Goal: Information Seeking & Learning: Find specific page/section

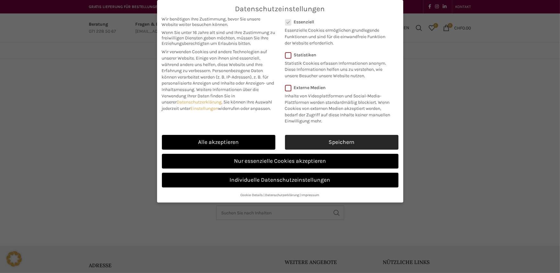
click at [343, 145] on link "Speichern" at bounding box center [341, 142] width 113 height 15
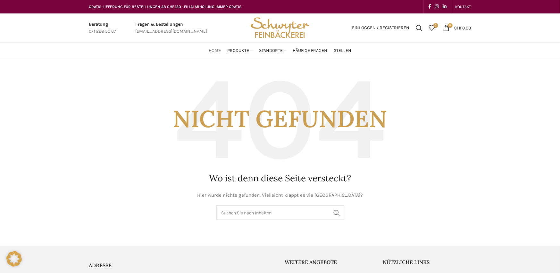
click at [211, 49] on span "Home" at bounding box center [215, 51] width 12 height 6
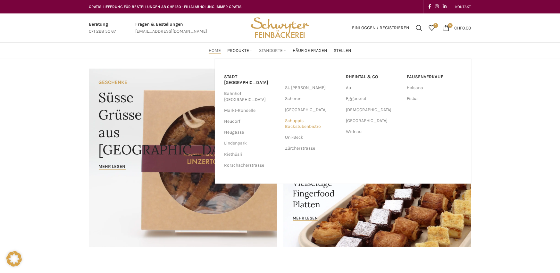
click at [296, 122] on link "Schuppis Backstubenbistro" at bounding box center [312, 123] width 54 height 17
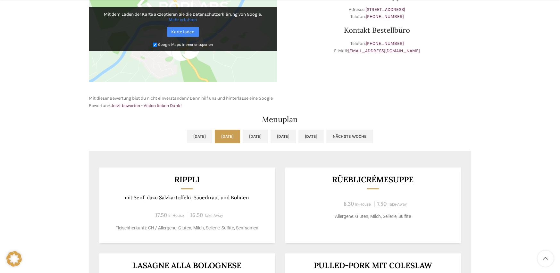
scroll to position [256, 0]
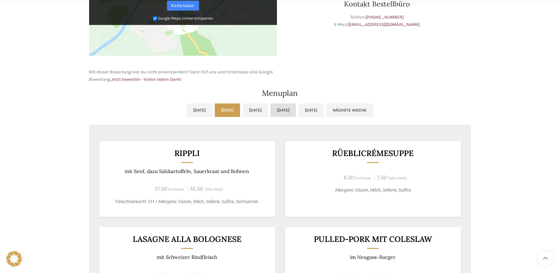
click at [296, 109] on link "Do, 02.10.2025" at bounding box center [282, 109] width 25 height 13
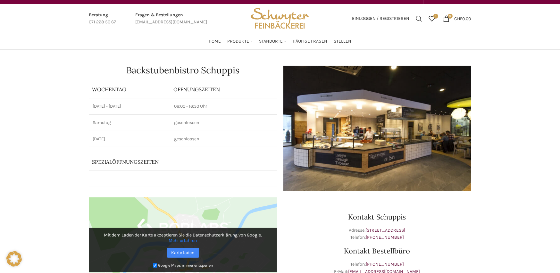
scroll to position [0, 0]
